Goal: Check status: Check status

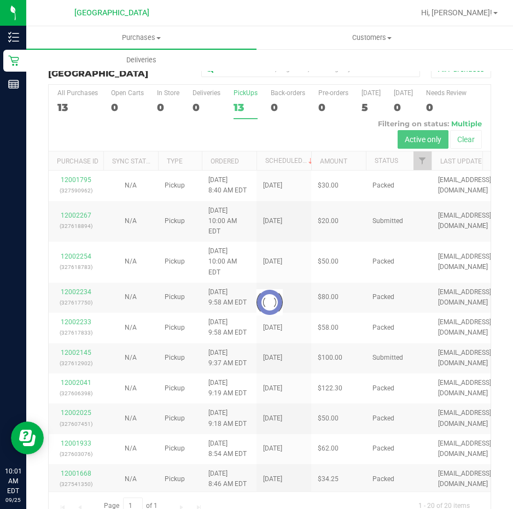
scroll to position [22, 0]
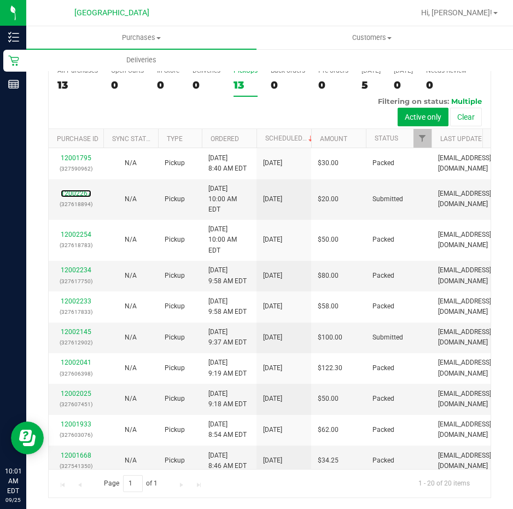
click at [79, 190] on link "12002267" at bounding box center [76, 194] width 31 height 8
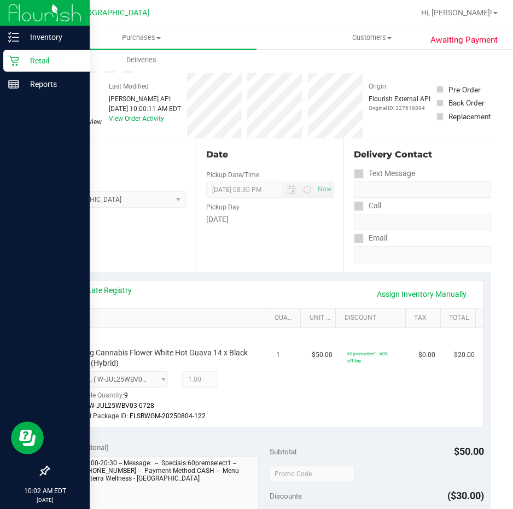
click at [36, 57] on p "Retail" at bounding box center [52, 60] width 66 height 13
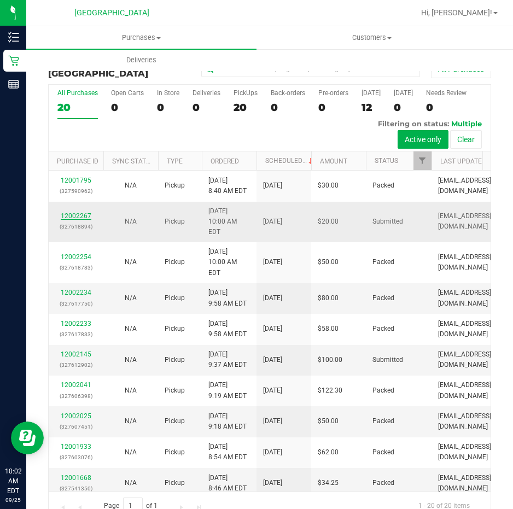
click at [77, 212] on link "12002267" at bounding box center [76, 216] width 31 height 8
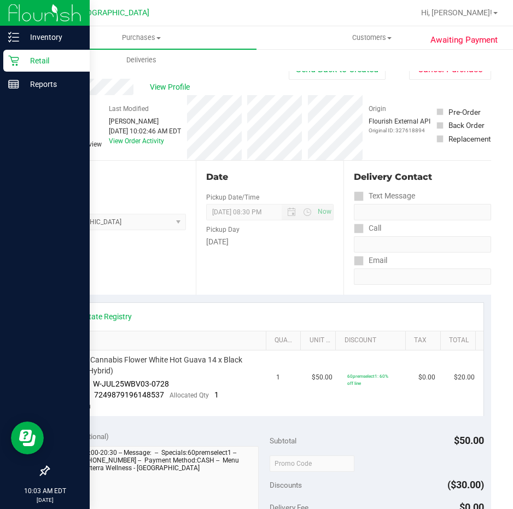
click at [38, 57] on p "Retail" at bounding box center [52, 60] width 66 height 13
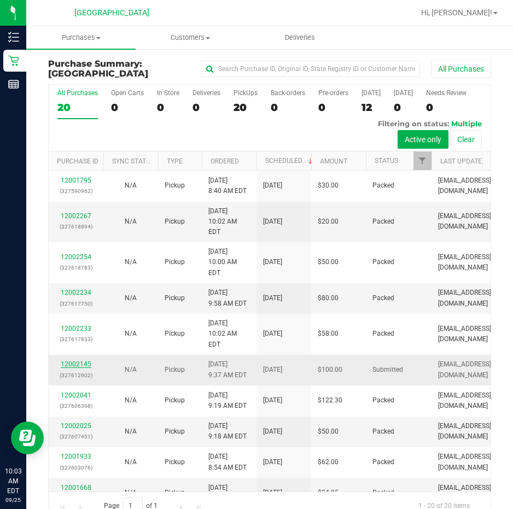
click at [78, 361] on link "12002145" at bounding box center [76, 365] width 31 height 8
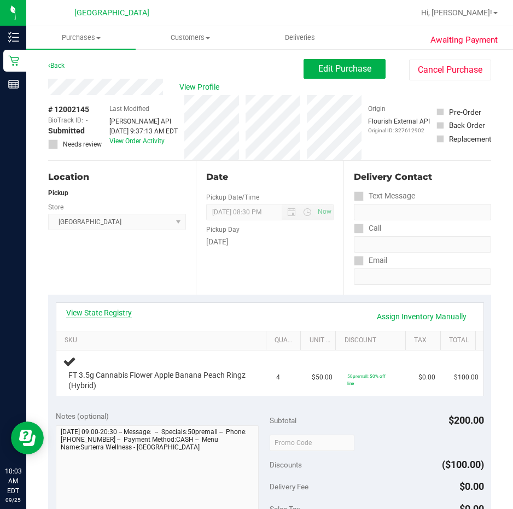
click at [91, 312] on link "View State Registry" at bounding box center [99, 312] width 66 height 11
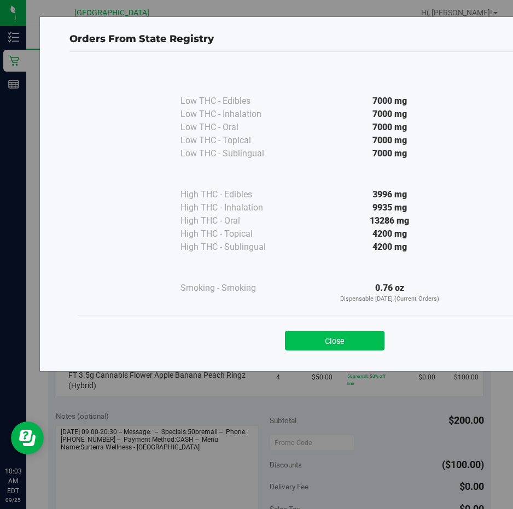
click at [340, 345] on button "Close" at bounding box center [335, 341] width 100 height 20
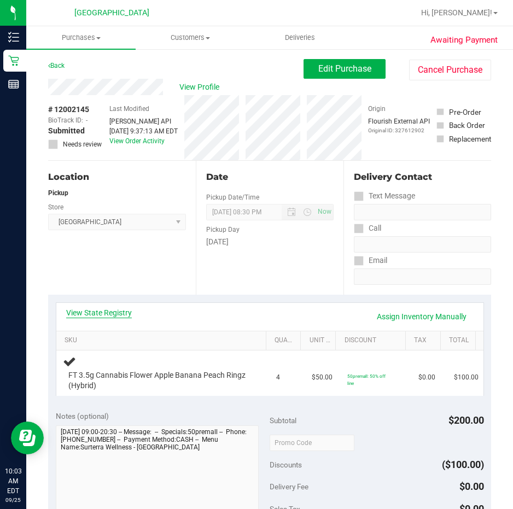
click at [124, 311] on link "View State Registry" at bounding box center [99, 312] width 66 height 11
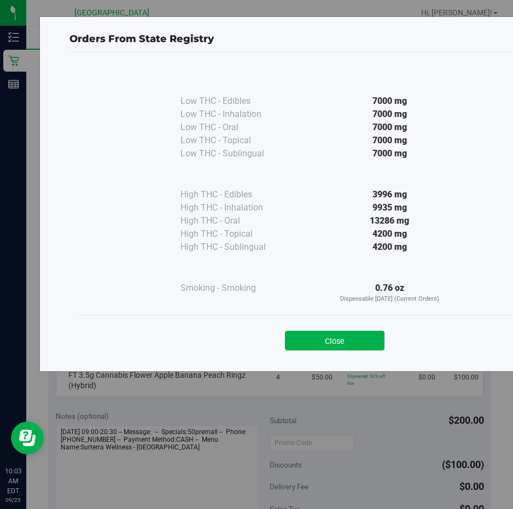
click at [356, 330] on div "Close" at bounding box center [335, 337] width 498 height 27
click at [347, 341] on button "Close" at bounding box center [335, 341] width 100 height 20
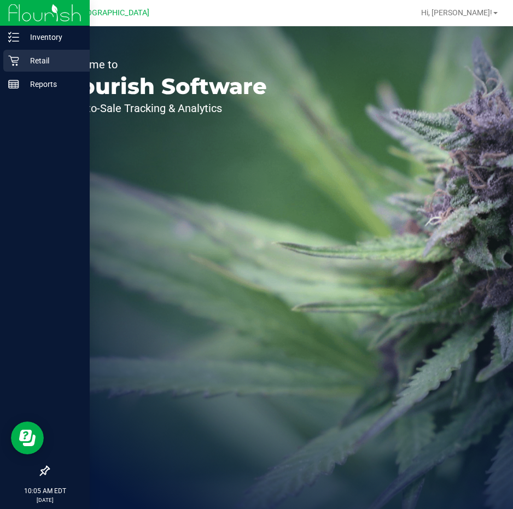
click at [31, 58] on p "Retail" at bounding box center [52, 60] width 66 height 13
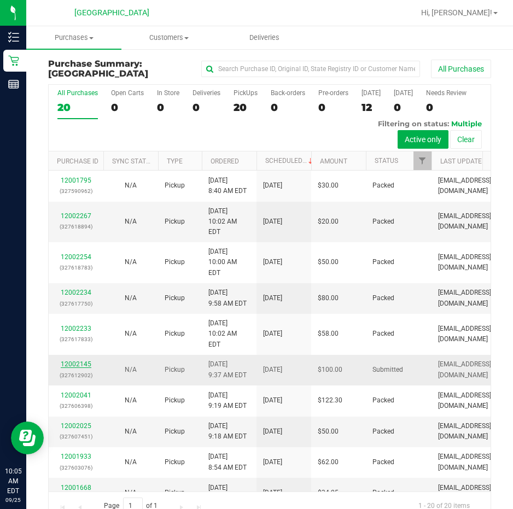
click at [79, 361] on link "12002145" at bounding box center [76, 365] width 31 height 8
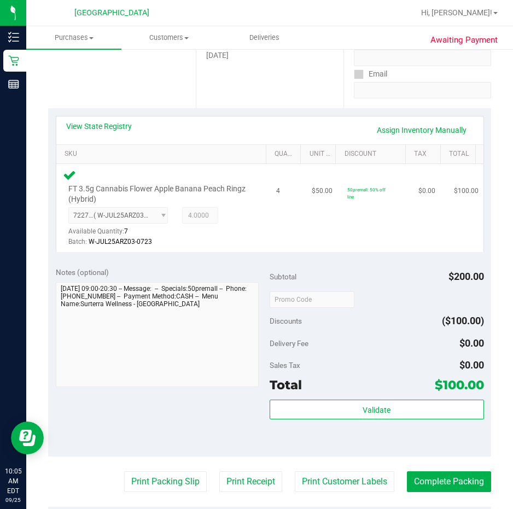
scroll to position [219, 0]
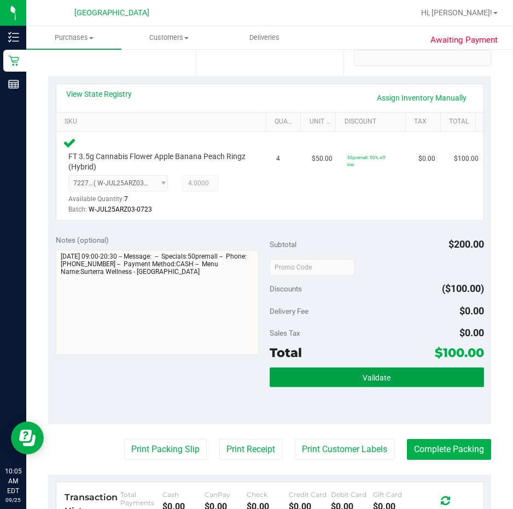
click at [307, 375] on button "Validate" at bounding box center [377, 378] width 214 height 20
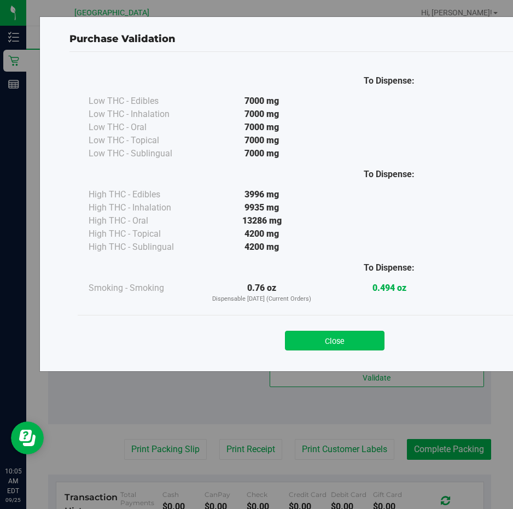
click at [309, 339] on button "Close" at bounding box center [335, 341] width 100 height 20
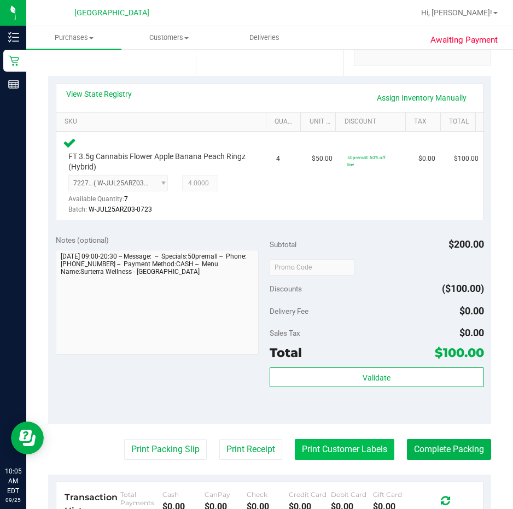
click at [333, 447] on button "Print Customer Labels" at bounding box center [345, 449] width 100 height 21
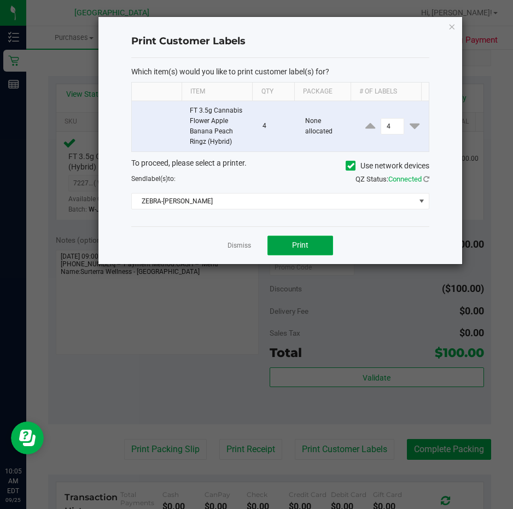
click at [300, 243] on span "Print" at bounding box center [300, 245] width 16 height 9
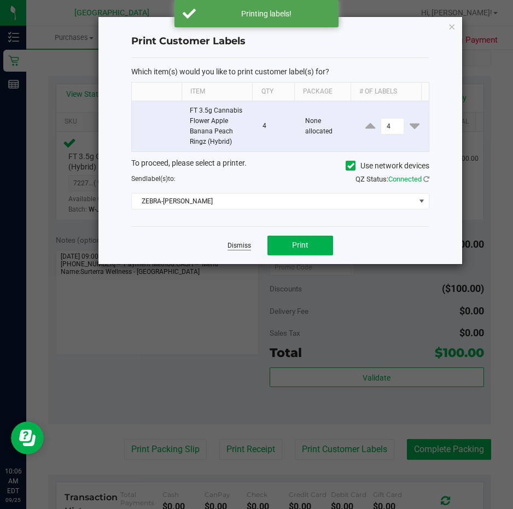
click at [239, 245] on link "Dismiss" at bounding box center [240, 245] width 24 height 9
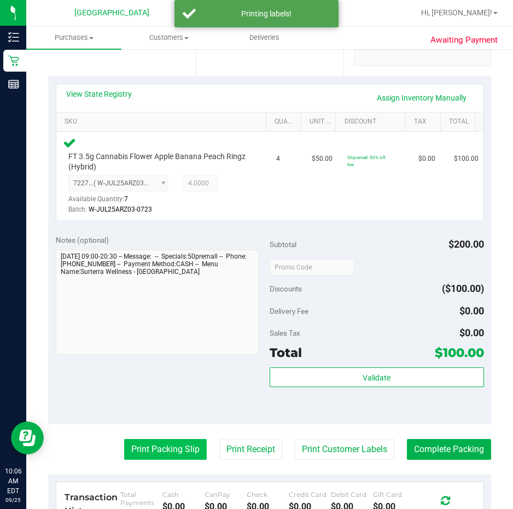
click at [150, 449] on button "Print Packing Slip" at bounding box center [165, 449] width 83 height 21
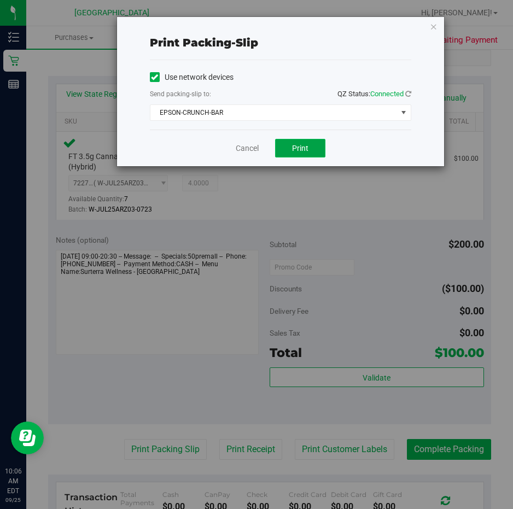
click at [315, 146] on button "Print" at bounding box center [300, 148] width 50 height 19
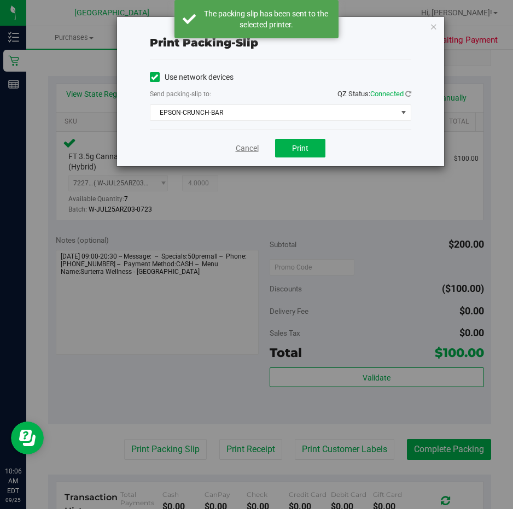
click at [249, 147] on link "Cancel" at bounding box center [247, 148] width 23 height 11
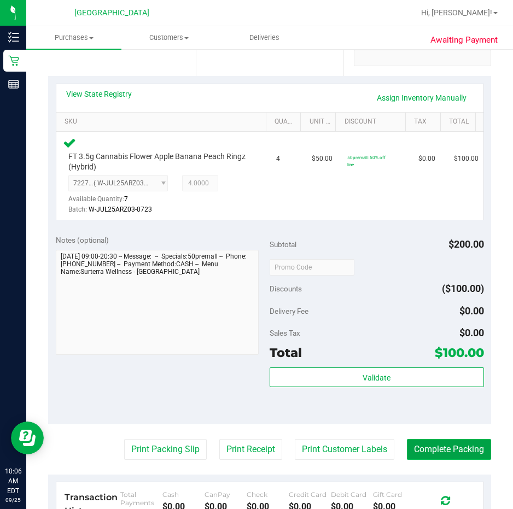
click at [437, 452] on button "Complete Packing" at bounding box center [449, 449] width 84 height 21
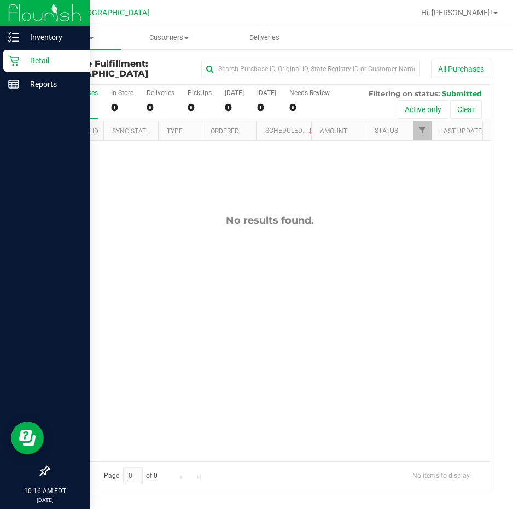
click at [38, 57] on p "Retail" at bounding box center [52, 60] width 66 height 13
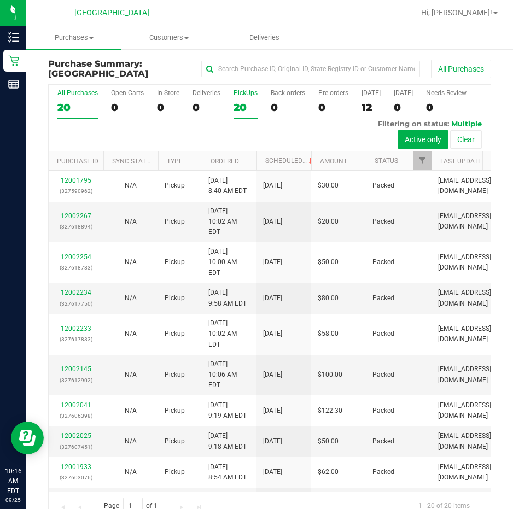
click at [244, 89] on div "PickUps" at bounding box center [246, 93] width 24 height 8
click at [0, 0] on input "PickUps 20" at bounding box center [0, 0] width 0 height 0
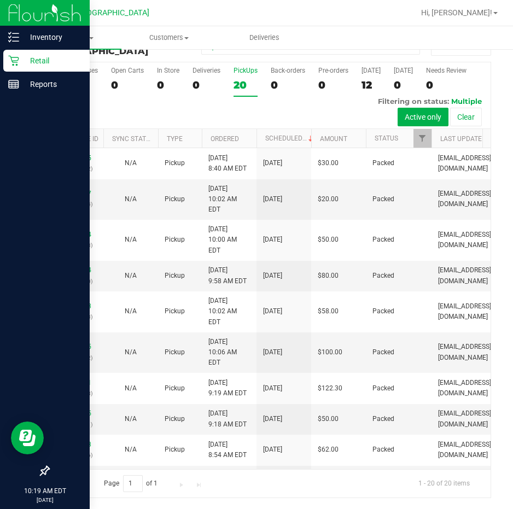
click at [49, 54] on div "Retail" at bounding box center [46, 61] width 86 height 22
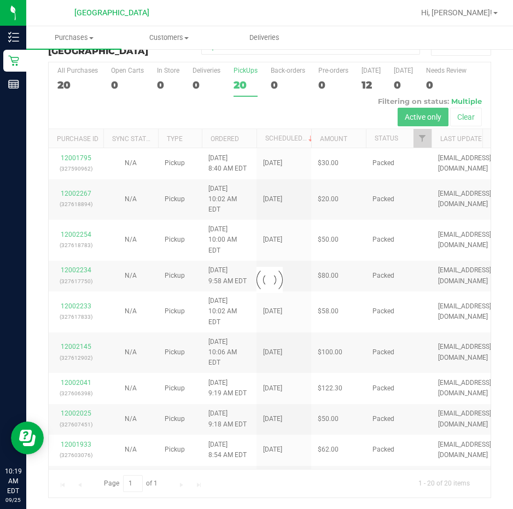
click at [246, 69] on div "Loading... All Purchases 20 Open Carts 0 In Store 0 Deliveries 0 PickUps 20 Bac…" at bounding box center [269, 280] width 443 height 436
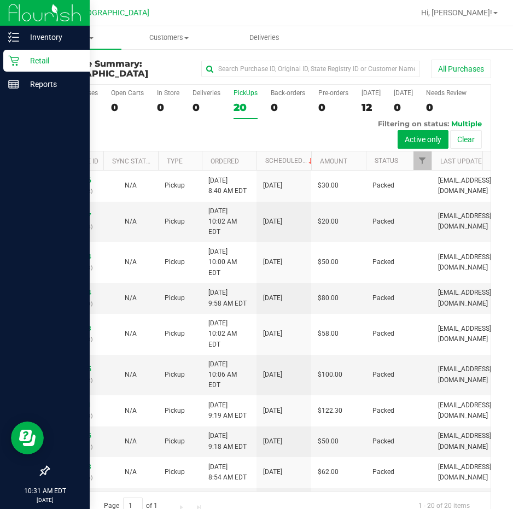
click at [39, 57] on p "Retail" at bounding box center [52, 60] width 66 height 13
click at [39, 59] on p "Retail" at bounding box center [52, 60] width 66 height 13
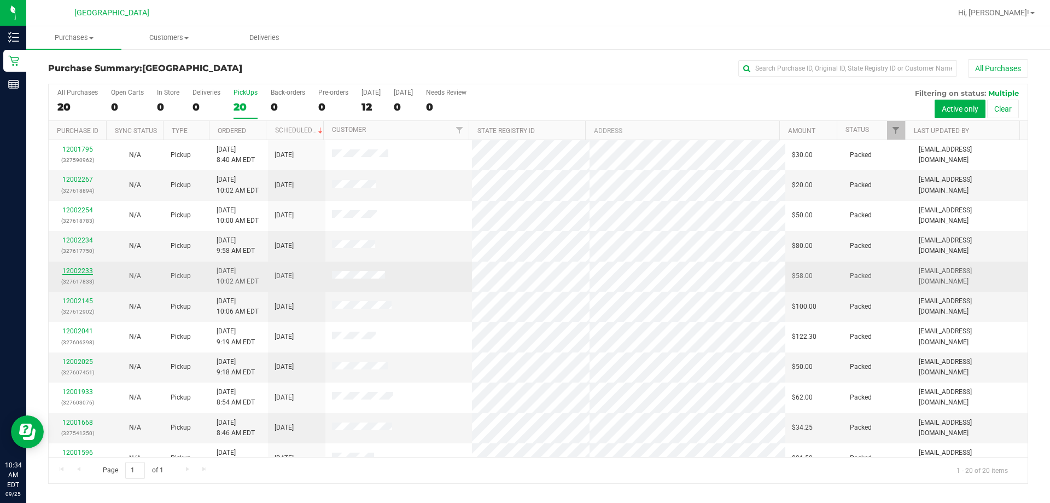
click at [80, 269] on link "12002233" at bounding box center [77, 271] width 31 height 8
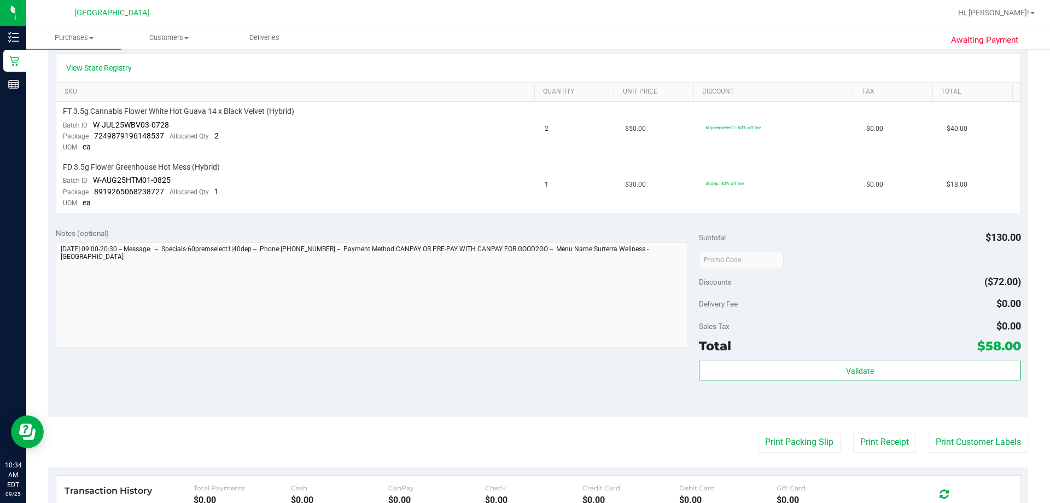
scroll to position [274, 0]
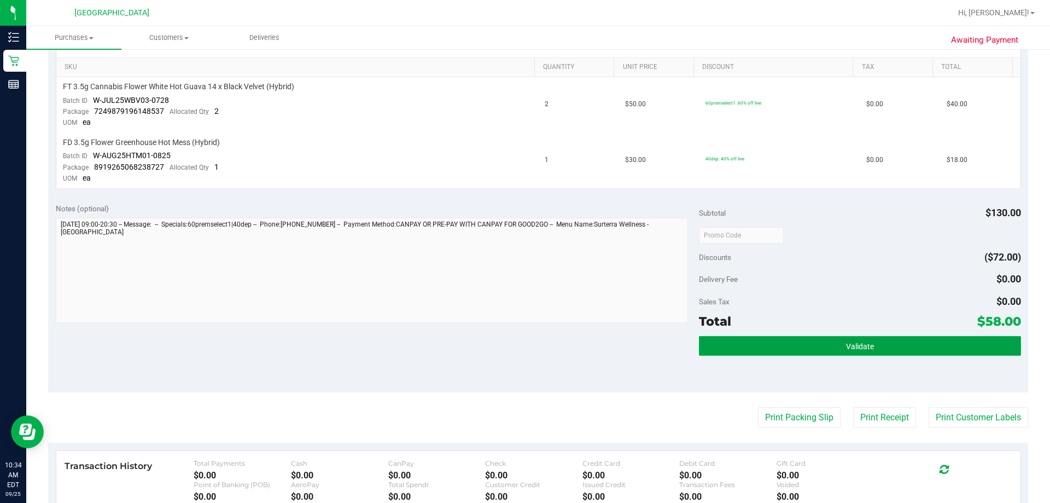
click at [513, 344] on span "Validate" at bounding box center [860, 346] width 28 height 9
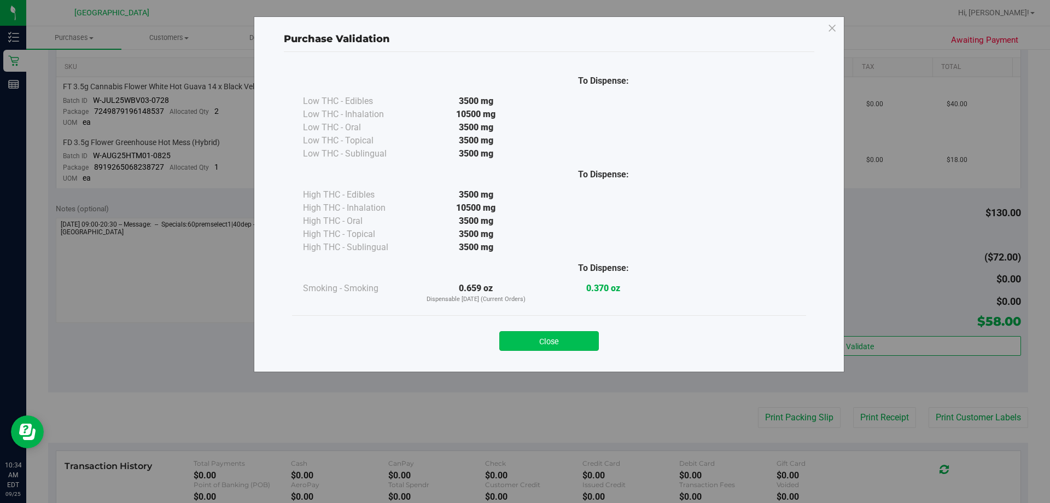
click at [513, 335] on button "Close" at bounding box center [549, 341] width 100 height 20
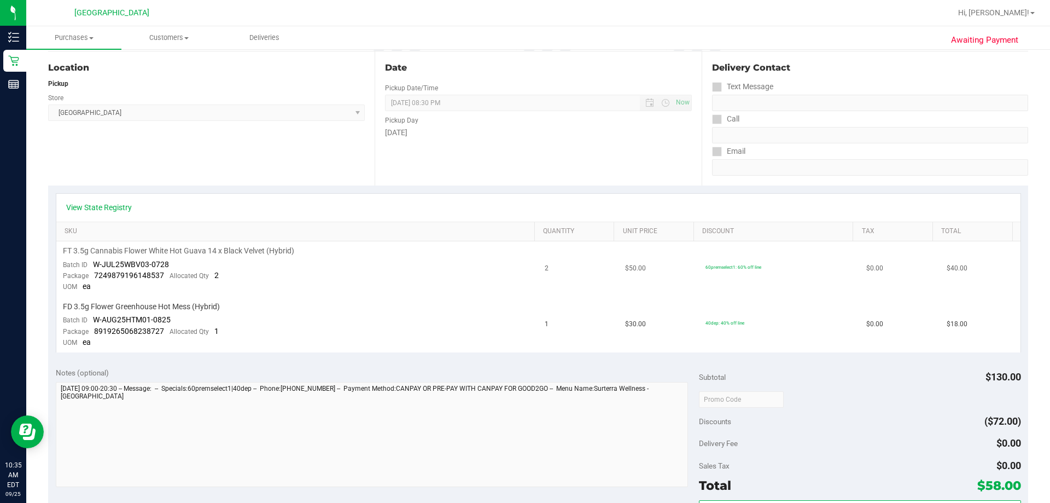
scroll to position [0, 0]
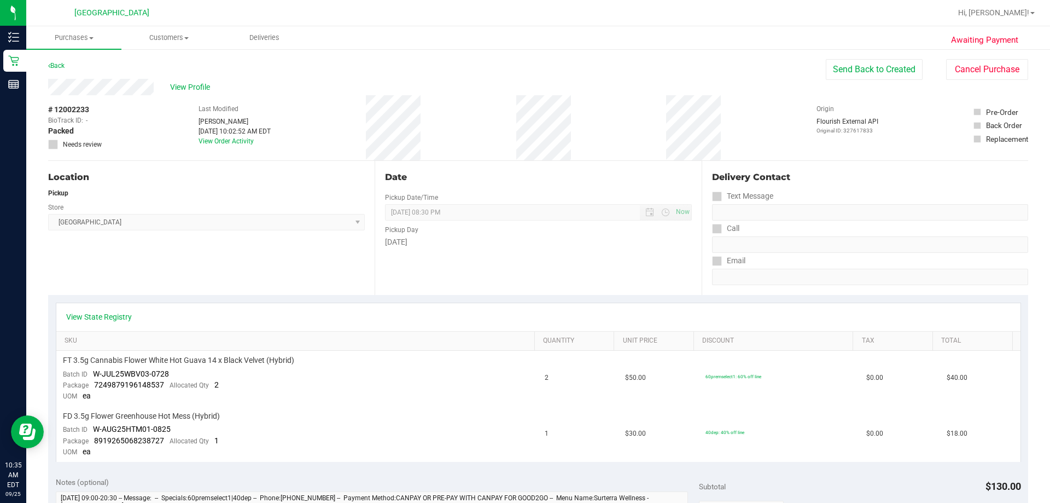
click at [164, 255] on div "Location Pickup Store North Port WC Select Store Bonita Springs WC Boynton Beac…" at bounding box center [211, 228] width 327 height 134
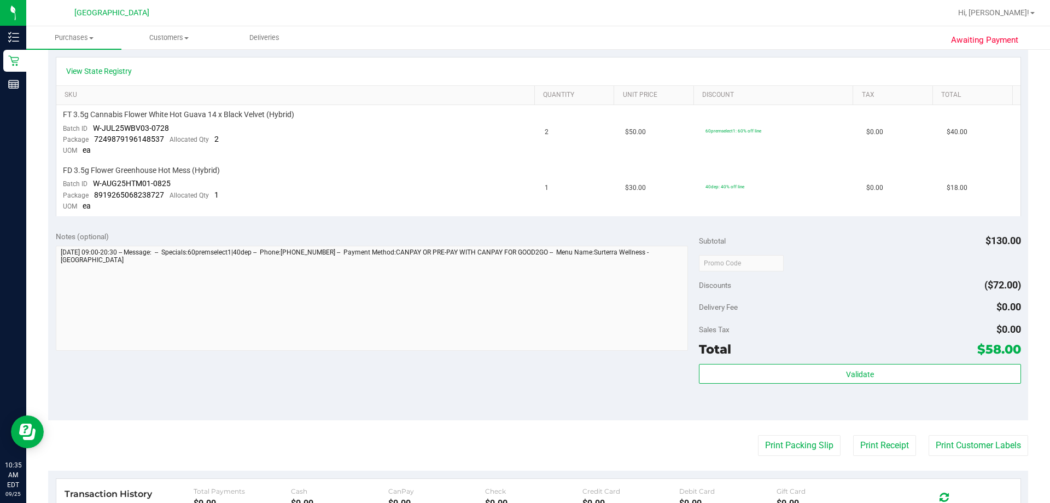
scroll to position [274, 0]
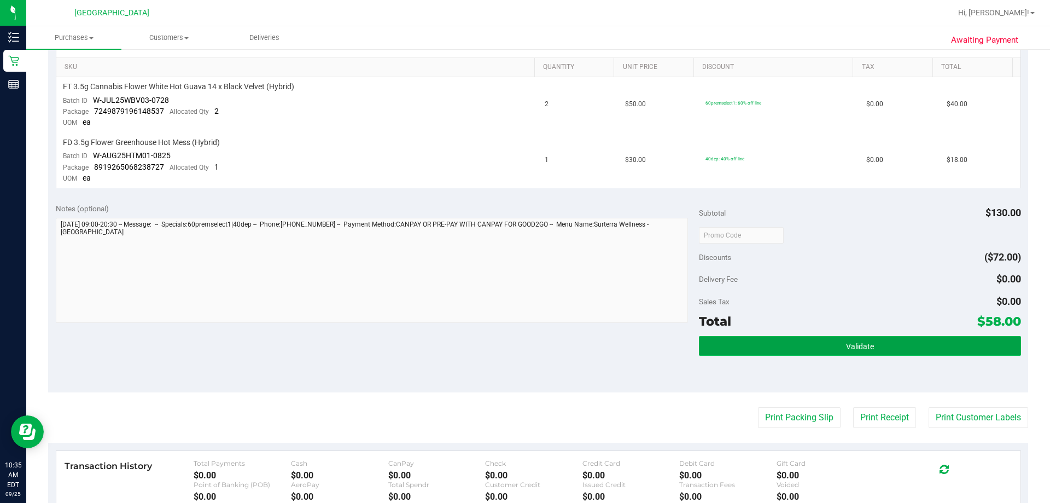
click at [513, 342] on button "Validate" at bounding box center [860, 346] width 322 height 20
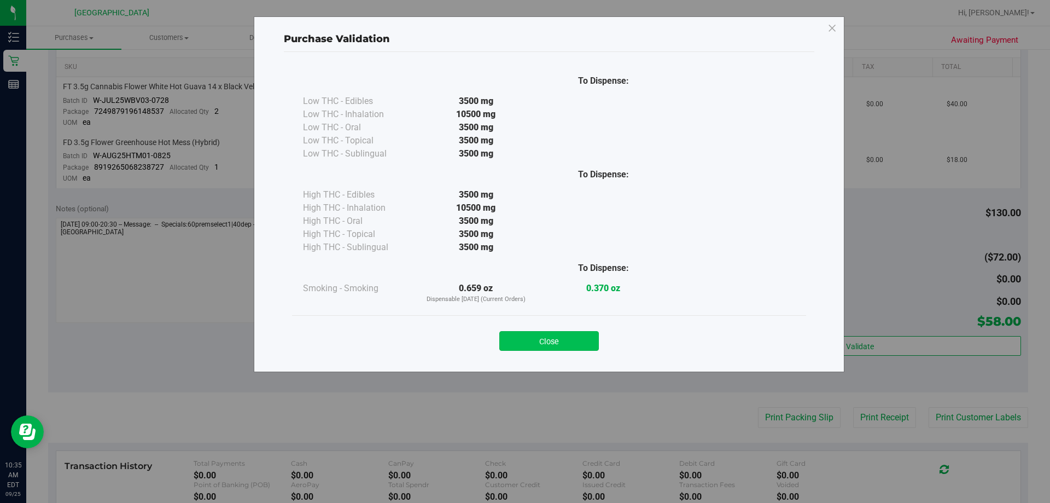
click at [513, 339] on button "Close" at bounding box center [549, 341] width 100 height 20
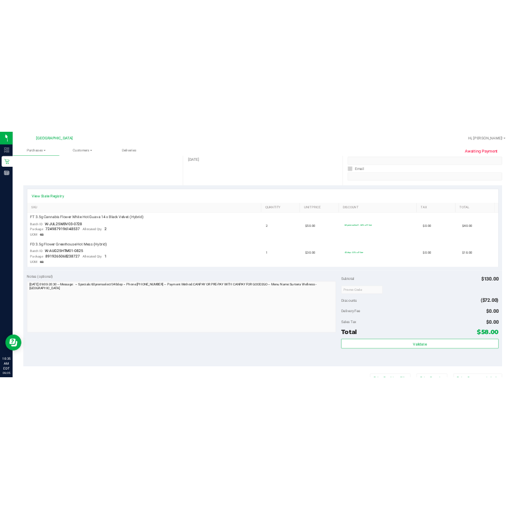
scroll to position [0, 0]
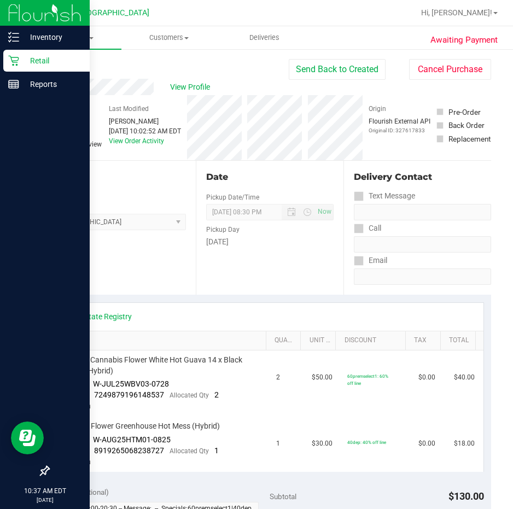
click at [30, 53] on div "Retail" at bounding box center [46, 61] width 86 height 22
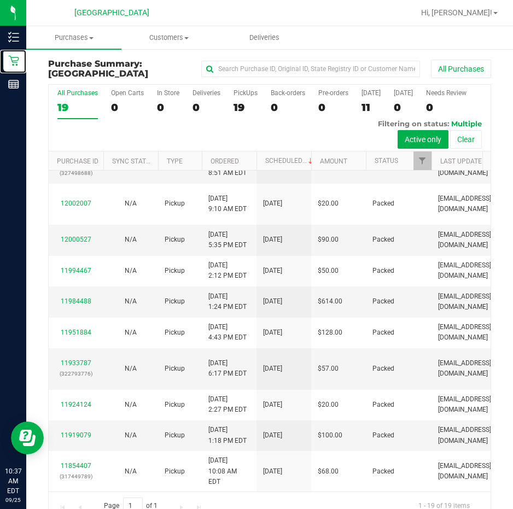
scroll to position [22, 0]
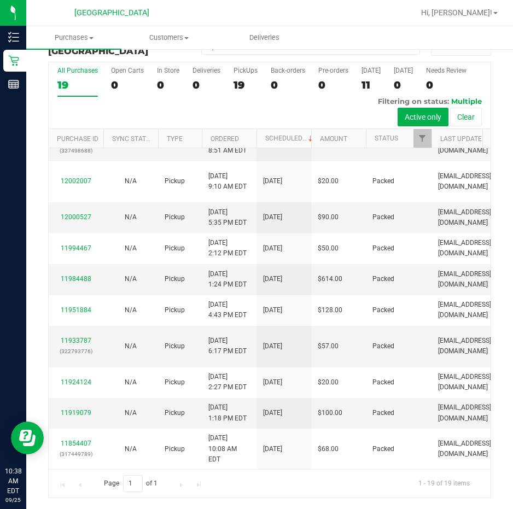
click at [180, 486] on div "Page 1 of 1 1 - 19 of 19 items" at bounding box center [270, 483] width 442 height 28
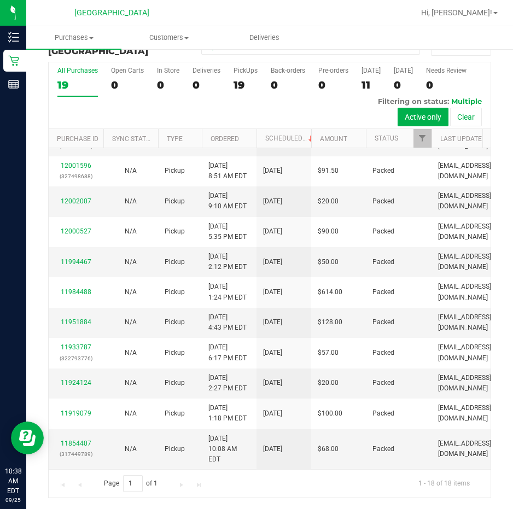
scroll to position [0, 0]
